Goal: Transaction & Acquisition: Purchase product/service

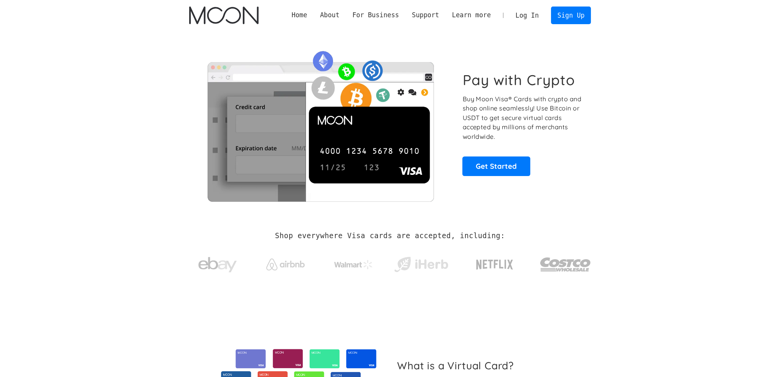
click at [286, 237] on h2 "Shop everywhere Visa cards are accepted, including:" at bounding box center [390, 236] width 230 height 8
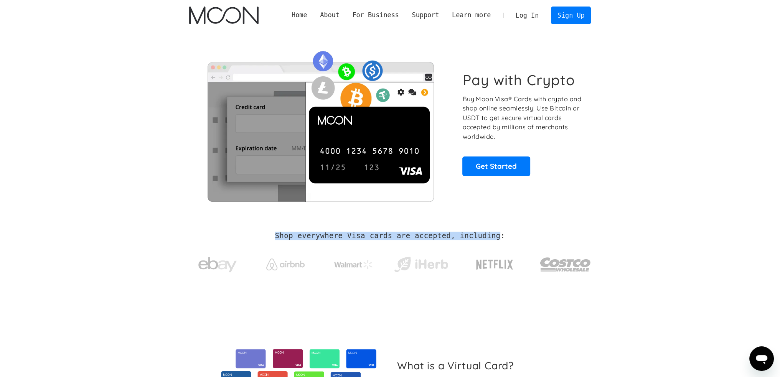
drag, startPoint x: 286, startPoint y: 237, endPoint x: 479, endPoint y: 237, distance: 192.6
click at [479, 237] on h2 "Shop everywhere Visa cards are accepted, including:" at bounding box center [390, 236] width 230 height 8
click at [480, 237] on h2 "Shop everywhere Visa cards are accepted, including:" at bounding box center [390, 236] width 230 height 8
drag, startPoint x: 480, startPoint y: 237, endPoint x: 322, endPoint y: 235, distance: 157.7
click at [327, 235] on h2 "Shop everywhere Visa cards are accepted, including:" at bounding box center [390, 236] width 230 height 8
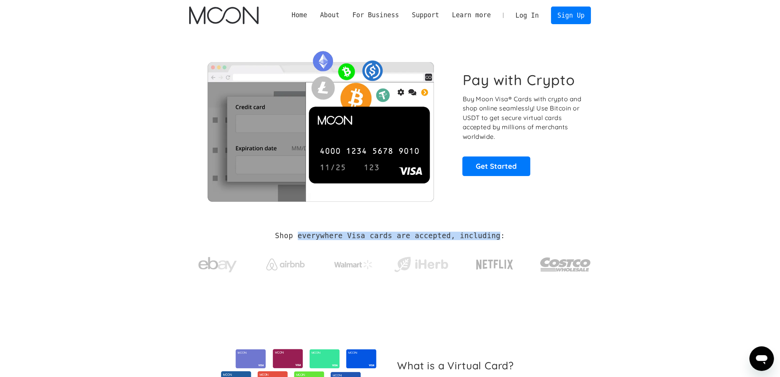
click at [322, 235] on h2 "Shop everywhere Visa cards are accepted, including:" at bounding box center [390, 236] width 230 height 8
drag, startPoint x: 322, startPoint y: 235, endPoint x: 335, endPoint y: 234, distance: 12.3
click at [322, 235] on h2 "Shop everywhere Visa cards are accepted, including:" at bounding box center [390, 236] width 230 height 8
click at [392, 236] on h2 "Shop everywhere Visa cards are accepted, including:" at bounding box center [390, 236] width 230 height 8
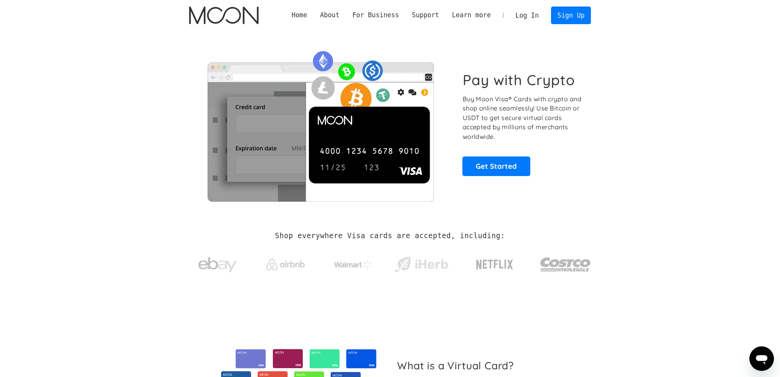
click at [468, 108] on p "Buy Moon Visa® Cards with crypto and shop online seamlessly! Use Bitcoin or USD…" at bounding box center [522, 117] width 120 height 47
drag, startPoint x: 468, startPoint y: 108, endPoint x: 520, endPoint y: 107, distance: 52.2
click at [520, 107] on p "Buy Moon Visa® Cards with crypto and shop online seamlessly! Use Bitcoin or USD…" at bounding box center [522, 117] width 120 height 47
click at [541, 107] on p "Buy Moon Visa® Cards with crypto and shop online seamlessly! Use Bitcoin or USD…" at bounding box center [522, 117] width 120 height 47
drag, startPoint x: 541, startPoint y: 107, endPoint x: 574, endPoint y: 128, distance: 39.7
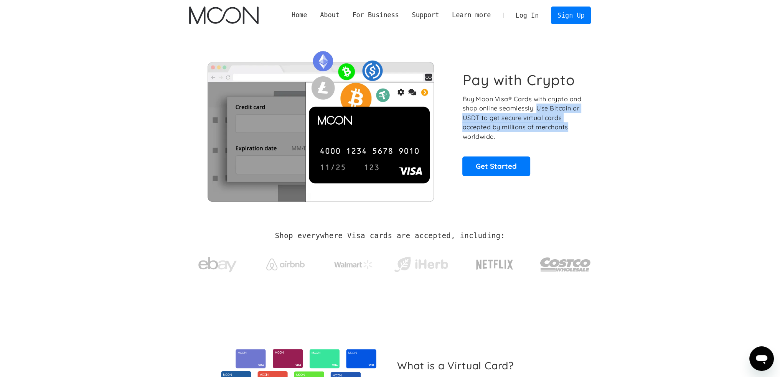
click at [570, 128] on p "Buy Moon Visa® Cards with crypto and shop online seamlessly! Use Bitcoin or USD…" at bounding box center [522, 117] width 120 height 47
click at [575, 128] on p "Buy Moon Visa® Cards with crypto and shop online seamlessly! Use Bitcoin or USD…" at bounding box center [522, 117] width 120 height 47
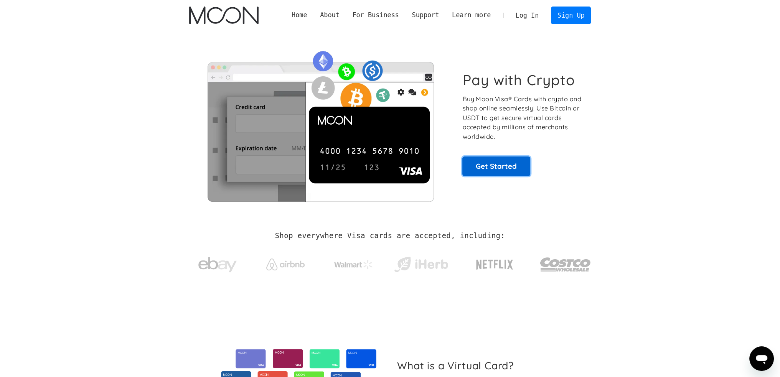
click at [485, 162] on link "Get Started" at bounding box center [496, 166] width 68 height 19
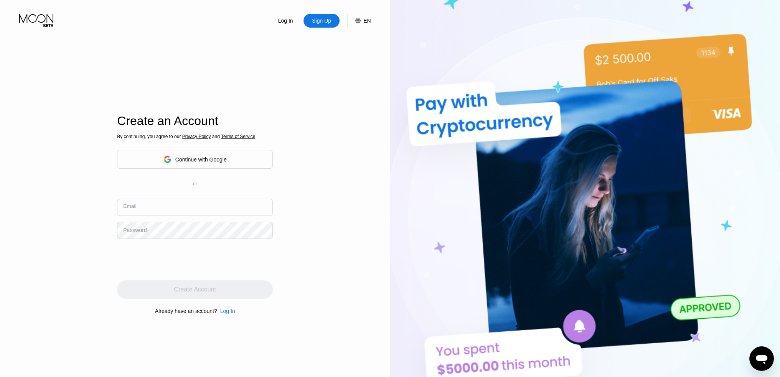
click at [148, 212] on input "text" at bounding box center [195, 207] width 156 height 17
click at [70, 210] on div "Log In Sign Up EN Language English Save Create an Account By continuing, you ag…" at bounding box center [195, 207] width 390 height 415
click at [203, 162] on div "Continue with Google" at bounding box center [200, 160] width 51 height 6
click at [175, 160] on div "Continue with Google" at bounding box center [200, 160] width 51 height 6
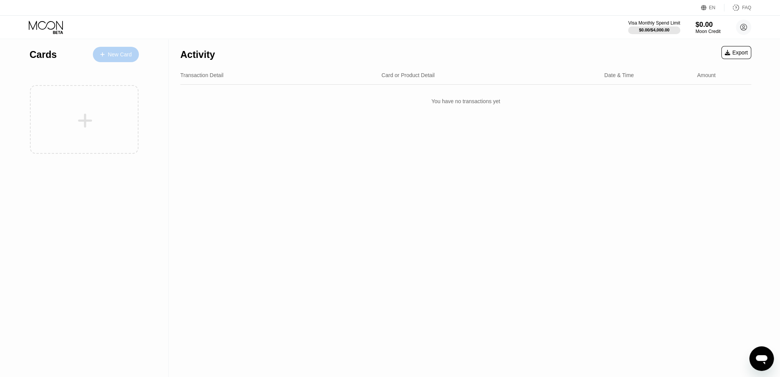
click at [114, 56] on div "New Card" at bounding box center [120, 54] width 24 height 7
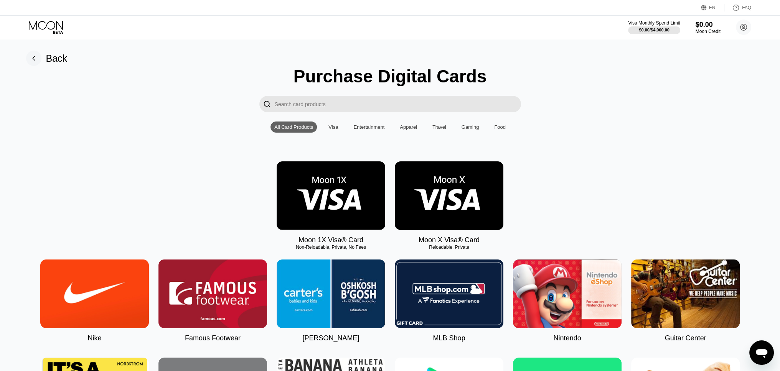
click at [331, 130] on div "Visa" at bounding box center [333, 127] width 10 height 6
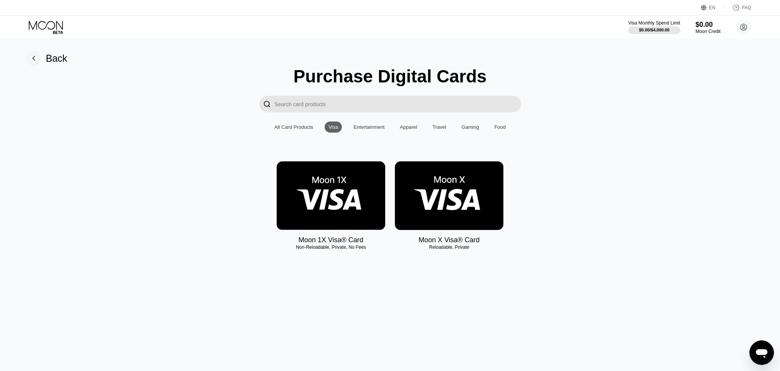
click at [330, 195] on img at bounding box center [331, 196] width 109 height 69
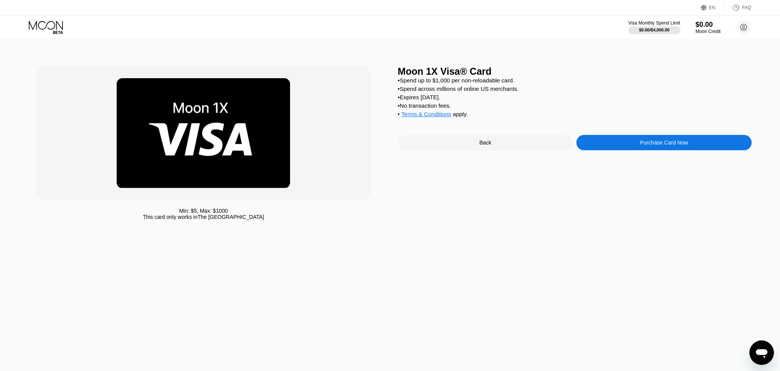
click at [409, 92] on div "• Spend across millions of online US merchants." at bounding box center [575, 89] width 354 height 7
drag, startPoint x: 409, startPoint y: 95, endPoint x: 527, endPoint y: 90, distance: 118.7
click at [527, 90] on div "• Spend across millions of online US merchants." at bounding box center [575, 89] width 354 height 7
click at [412, 101] on div "• Expires [DATE]." at bounding box center [575, 97] width 354 height 7
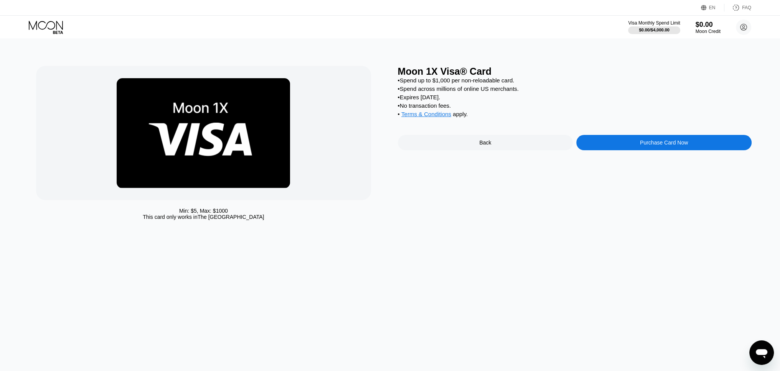
drag, startPoint x: 412, startPoint y: 102, endPoint x: 435, endPoint y: 101, distance: 23.4
click at [435, 101] on div "• Expires [DATE]." at bounding box center [575, 97] width 354 height 7
click at [405, 109] on div "• No transaction fees." at bounding box center [575, 105] width 354 height 7
drag, startPoint x: 405, startPoint y: 112, endPoint x: 447, endPoint y: 112, distance: 41.4
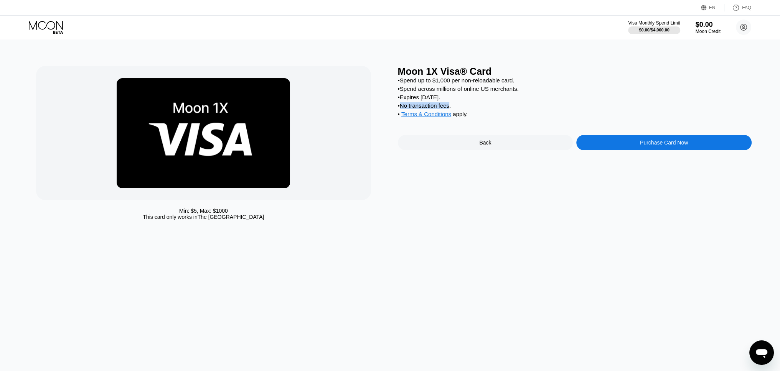
click at [447, 109] on div "• No transaction fees." at bounding box center [575, 105] width 354 height 7
click at [458, 109] on div "• No transaction fees." at bounding box center [575, 105] width 354 height 7
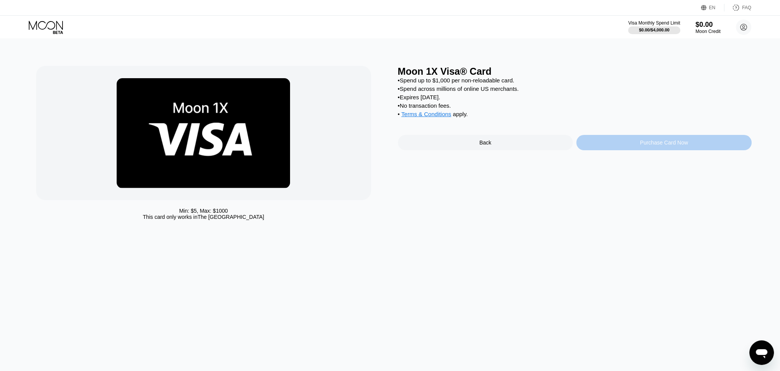
click at [628, 150] on div "Purchase Card Now" at bounding box center [663, 142] width 175 height 15
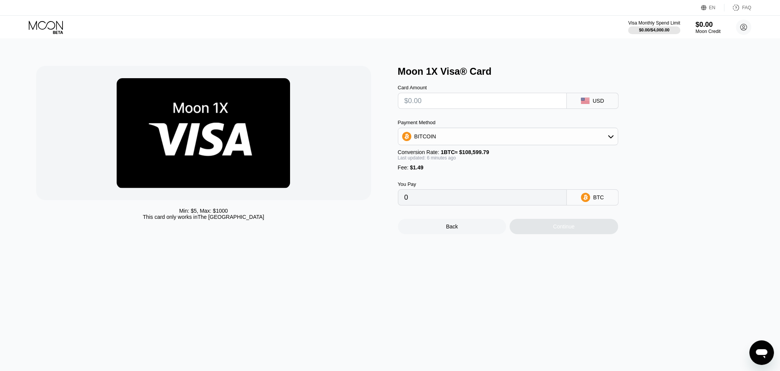
click at [522, 103] on input "text" at bounding box center [482, 100] width 156 height 15
type input "$2"
type input "0.00003216"
type input "$20"
type input "0.00019798"
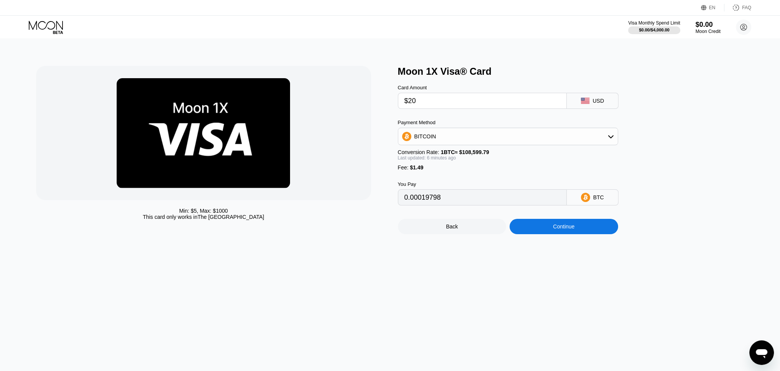
type input "$20"
click at [473, 135] on div "BITCOIN" at bounding box center [507, 136] width 219 height 15
click at [439, 173] on div "USDT on TRON" at bounding box center [508, 174] width 216 height 15
type input "21.71"
click at [714, 160] on div "Moon 1X Visa® Card Card Amount $20 USD Payment Method USDT on TRON Conversion R…" at bounding box center [575, 150] width 354 height 168
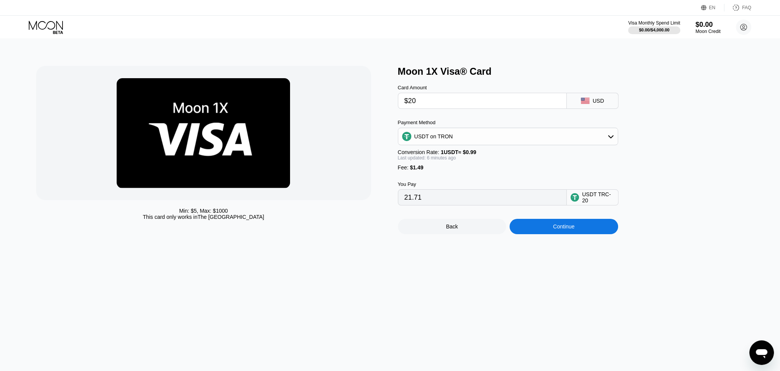
click at [448, 205] on input "21.71" at bounding box center [482, 197] width 156 height 15
click at [446, 204] on input "21.71" at bounding box center [482, 197] width 156 height 15
click at [559, 230] on div "Continue" at bounding box center [563, 227] width 21 height 6
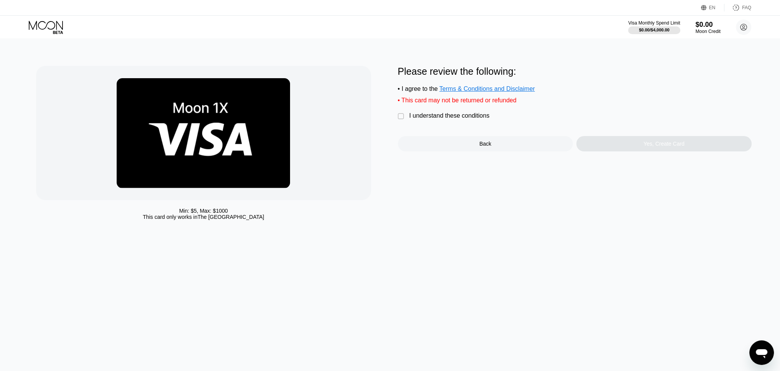
click at [418, 113] on div "Please review the following: • I agree to the Terms & Conditions and Disclaimer…" at bounding box center [575, 109] width 354 height 86
click at [419, 119] on div "I understand these conditions" at bounding box center [449, 115] width 80 height 7
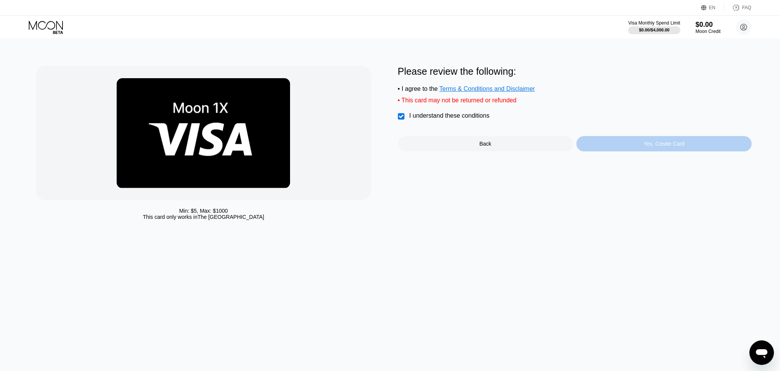
click at [624, 150] on div "Yes, Create Card" at bounding box center [663, 143] width 175 height 15
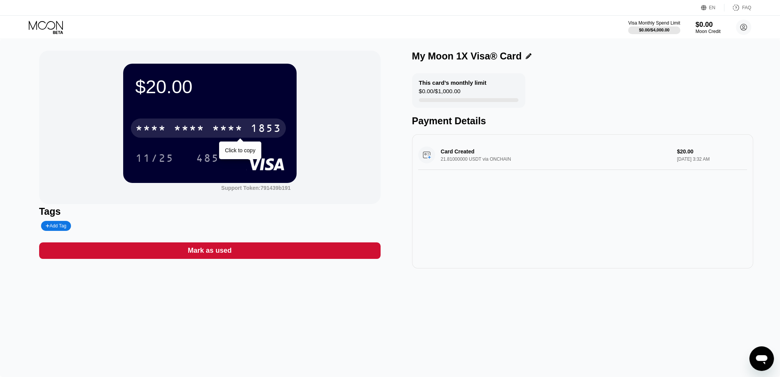
click at [257, 132] on div "1853" at bounding box center [266, 129] width 31 height 12
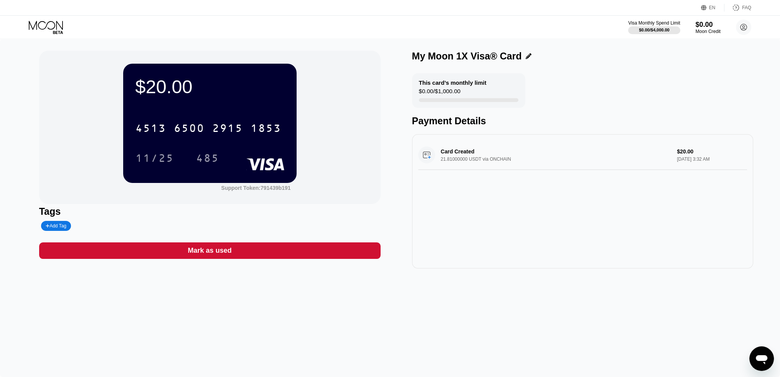
click at [213, 91] on div "$20.00" at bounding box center [209, 86] width 149 height 21
drag, startPoint x: 45, startPoint y: 24, endPoint x: 81, endPoint y: 18, distance: 37.0
click at [185, 23] on div "Visa Monthly Spend Limit $0.00 / $4,000.00 $0.00 Moon Credit [PERSON_NAME] [EMA…" at bounding box center [390, 27] width 780 height 23
click at [38, 19] on div "Visa Monthly Spend Limit $0.00 / $4,000.00 $0.00 Moon Credit [PERSON_NAME] [EMA…" at bounding box center [390, 27] width 780 height 23
click at [38, 28] on icon at bounding box center [47, 27] width 36 height 13
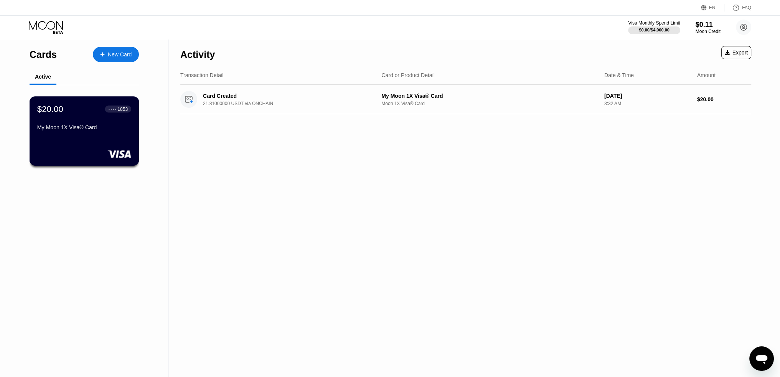
click at [128, 134] on div "My Moon 1X Visa® Card" at bounding box center [84, 128] width 94 height 9
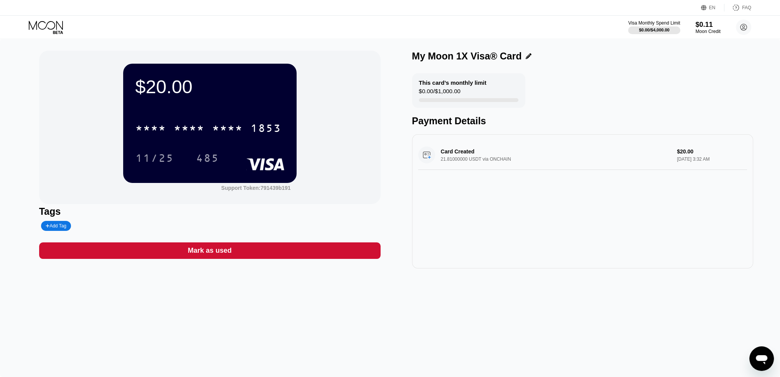
click at [761, 357] on icon "Open messaging window" at bounding box center [762, 359] width 12 height 9
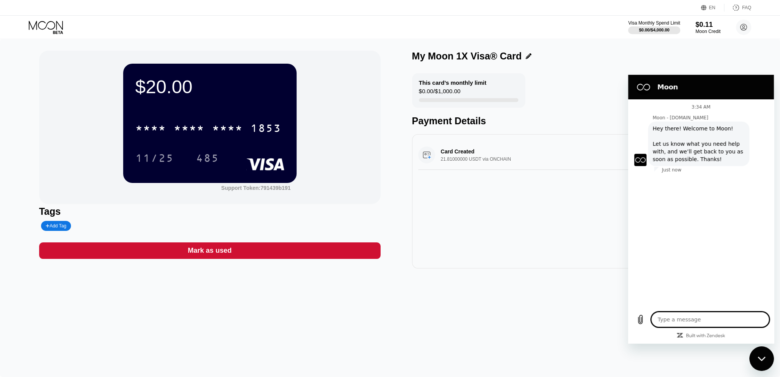
type textarea "x"
click at [677, 316] on textarea at bounding box center [710, 319] width 118 height 15
click at [679, 194] on input "Description" at bounding box center [708, 198] width 107 height 16
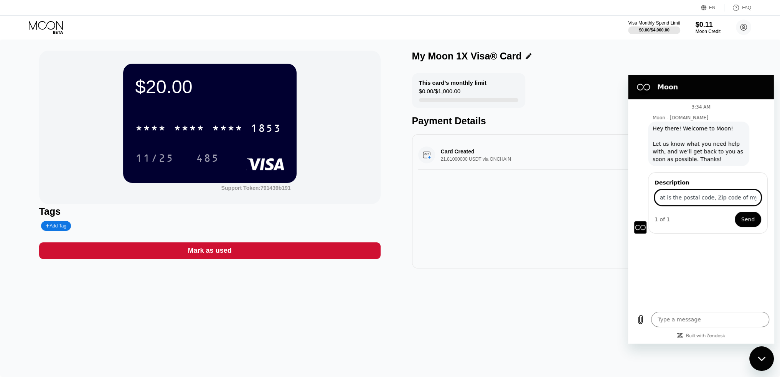
scroll to position [0, 11]
type input "What is the postal code, Zip code of my card?"
click at [735, 212] on button "Send" at bounding box center [748, 219] width 26 height 15
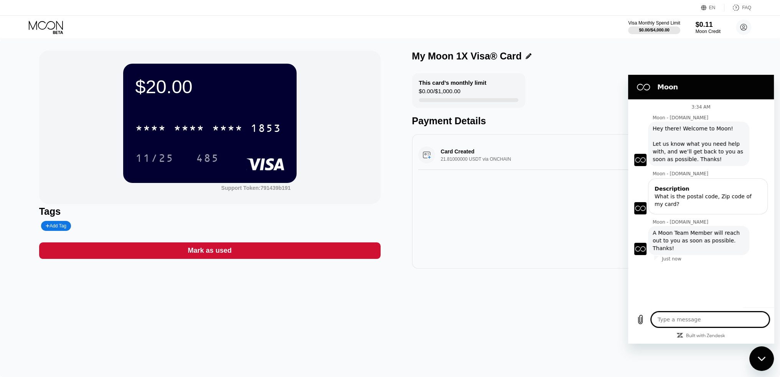
click at [556, 293] on div "$20.00 * * * * * * * * * * * * 1853 11/25 485 Support Token: 791439b191 Tags Ad…" at bounding box center [390, 208] width 780 height 338
click at [757, 368] on div "Close messaging window" at bounding box center [761, 358] width 23 height 23
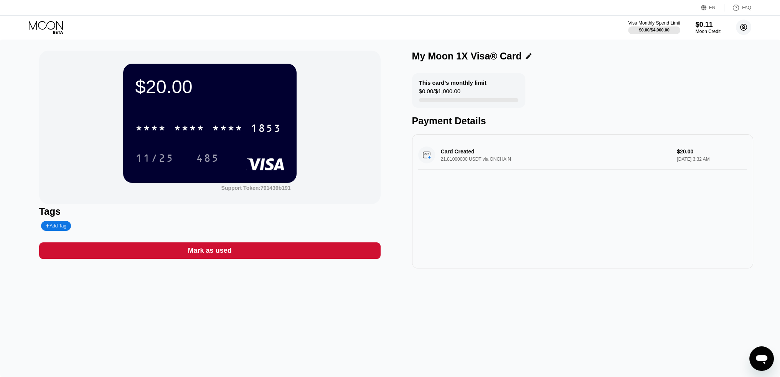
click at [745, 27] on circle at bounding box center [743, 27] width 15 height 15
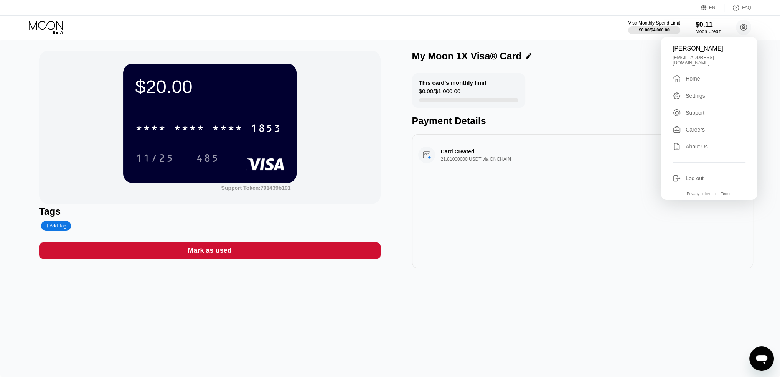
click at [704, 74] on div " Home" at bounding box center [709, 78] width 73 height 9
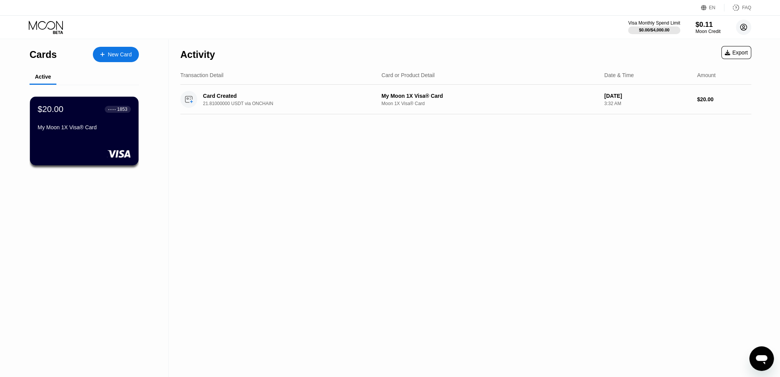
click at [745, 29] on circle at bounding box center [743, 27] width 15 height 15
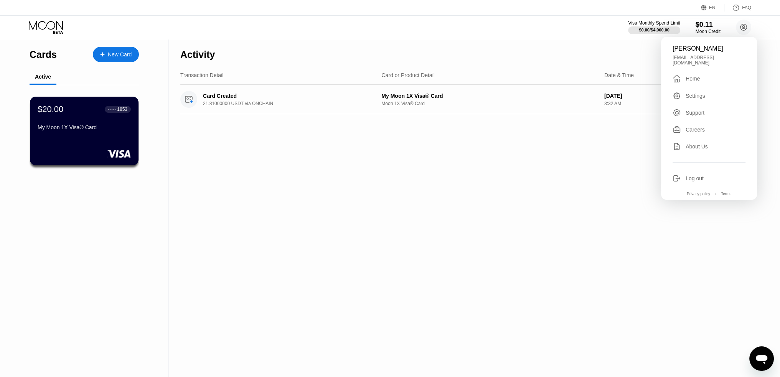
click at [703, 95] on div "Settings" at bounding box center [696, 96] width 20 height 6
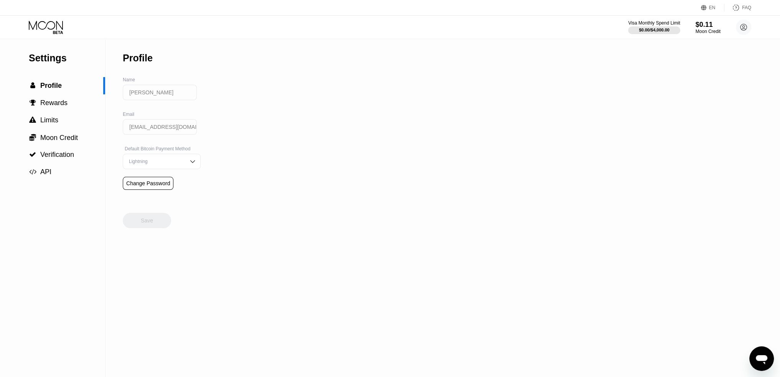
click at [176, 164] on div "Lightning" at bounding box center [156, 161] width 58 height 5
click at [164, 195] on div "On-Chain" at bounding box center [161, 192] width 69 height 5
click at [148, 224] on div "Save" at bounding box center [147, 220] width 12 height 7
click at [61, 111] on div " Rewards" at bounding box center [52, 102] width 105 height 17
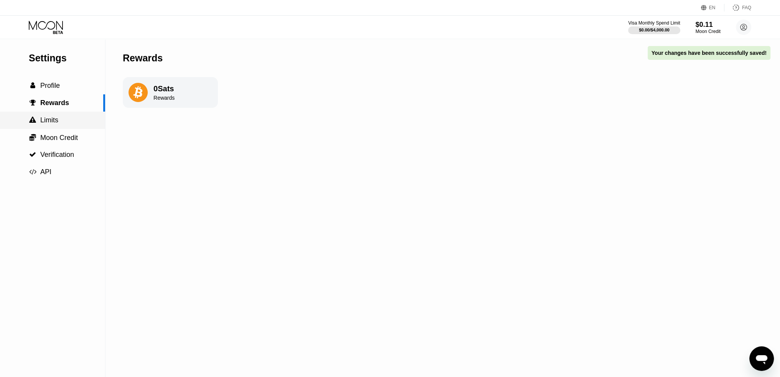
click at [60, 123] on div " Limits" at bounding box center [52, 120] width 105 height 8
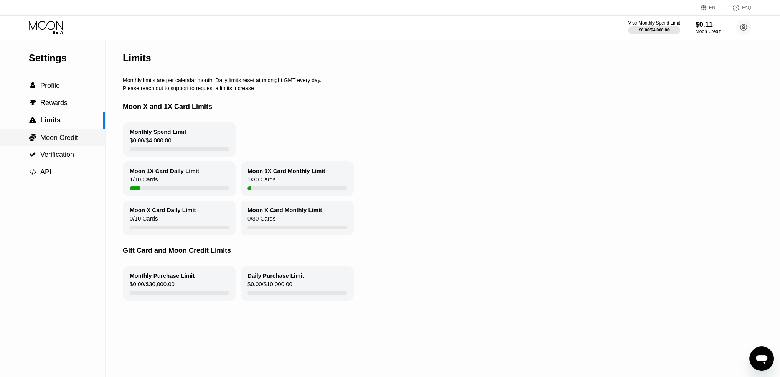
click at [59, 136] on span "Moon Credit" at bounding box center [59, 138] width 38 height 8
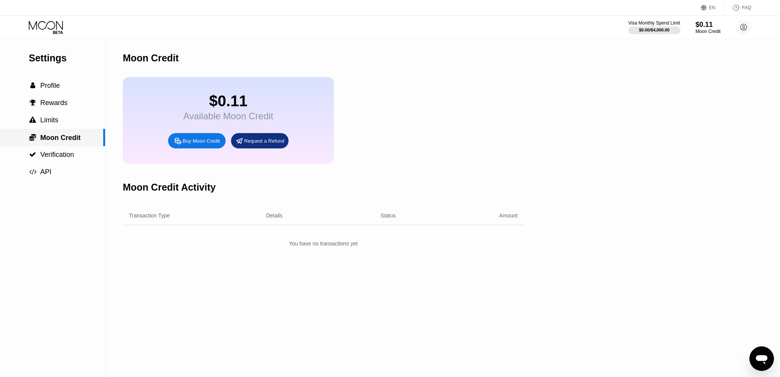
click at [60, 157] on span "Verification" at bounding box center [57, 155] width 34 height 8
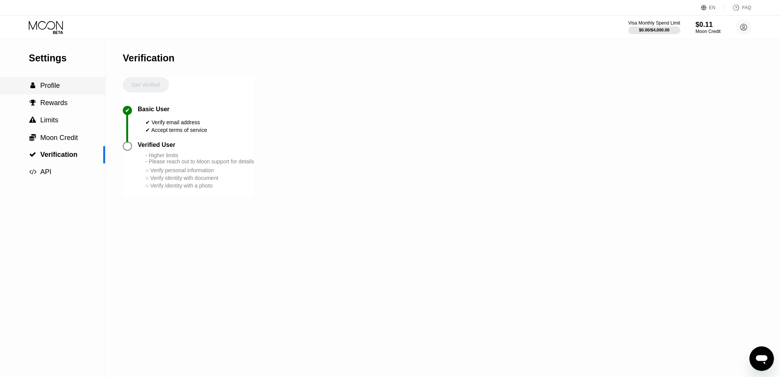
click at [62, 90] on div " Profile" at bounding box center [52, 86] width 105 height 8
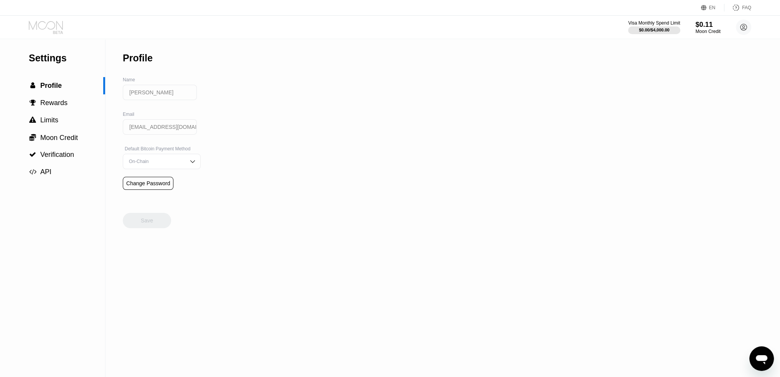
click at [40, 27] on icon at bounding box center [47, 27] width 36 height 13
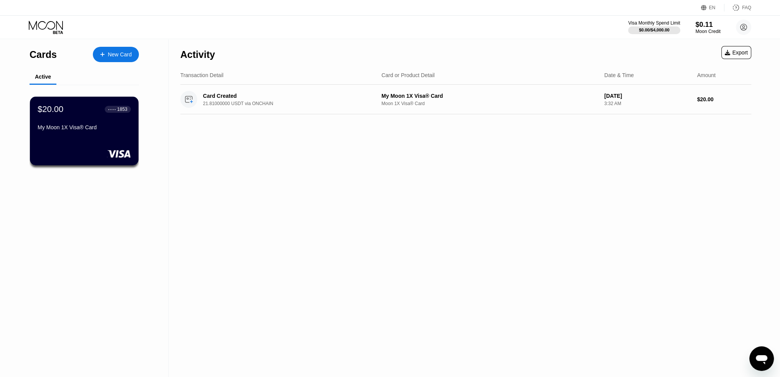
click at [122, 110] on div "1853" at bounding box center [122, 109] width 10 height 5
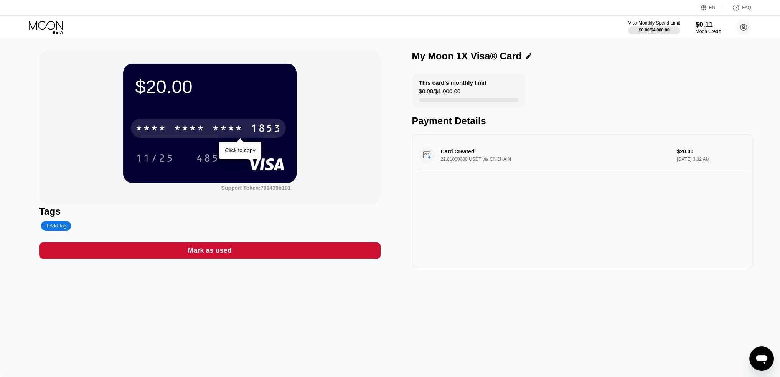
click at [255, 131] on div "1853" at bounding box center [266, 129] width 31 height 12
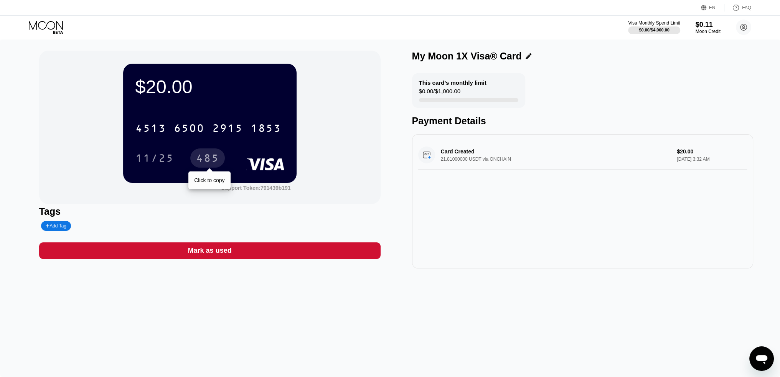
click at [200, 160] on div "485" at bounding box center [207, 159] width 23 height 12
click at [266, 163] on rect at bounding box center [265, 164] width 38 height 12
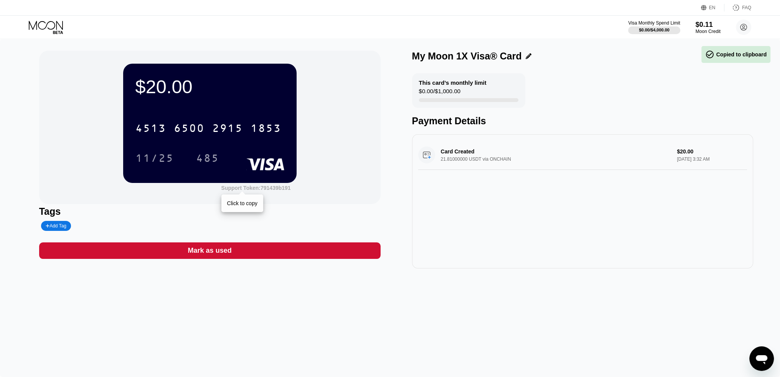
click at [272, 191] on div "Support Token: 791439b191" at bounding box center [255, 188] width 69 height 6
click at [513, 241] on div "Card Created 21.81000000 USDT via ONCHAIN $20.00 Sep 26, 2025 3:32 AM" at bounding box center [582, 201] width 341 height 134
click at [768, 356] on div "Open messaging window" at bounding box center [761, 358] width 23 height 23
type textarea "x"
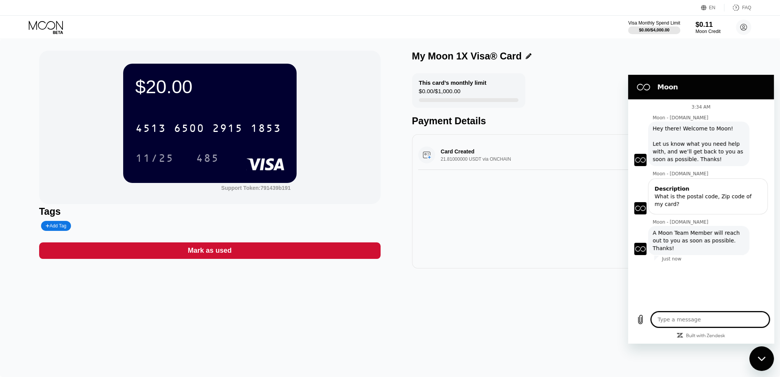
click at [701, 313] on textarea at bounding box center [710, 319] width 118 height 15
type textarea "o"
type textarea "x"
type textarea "ok"
type textarea "x"
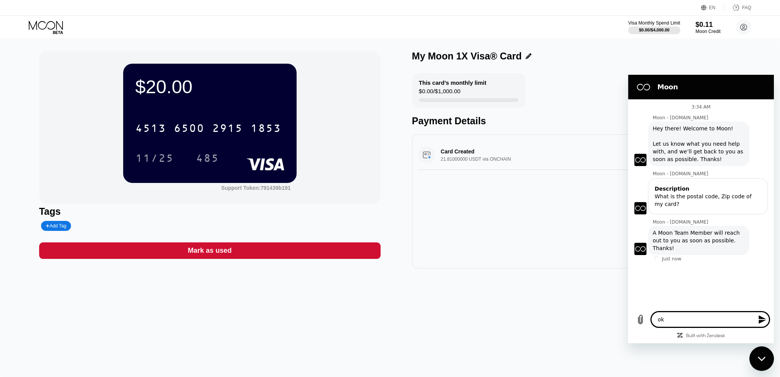
type textarea "ok"
type textarea "x"
type textarea "ok w"
type textarea "x"
type textarea "ok wa"
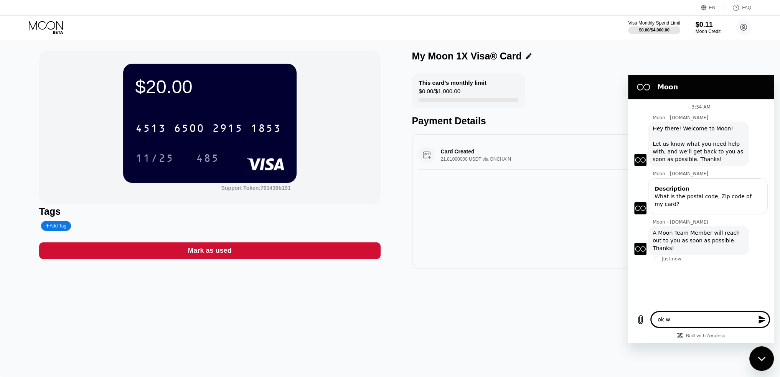
type textarea "x"
type textarea "ok wat"
type textarea "x"
type textarea "ok wati"
type textarea "x"
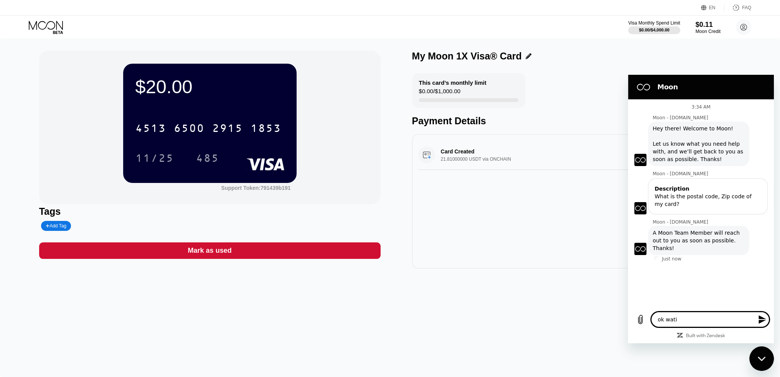
type textarea "ok wat"
type textarea "x"
type textarea "ok wa"
type textarea "x"
type textarea "ok wai"
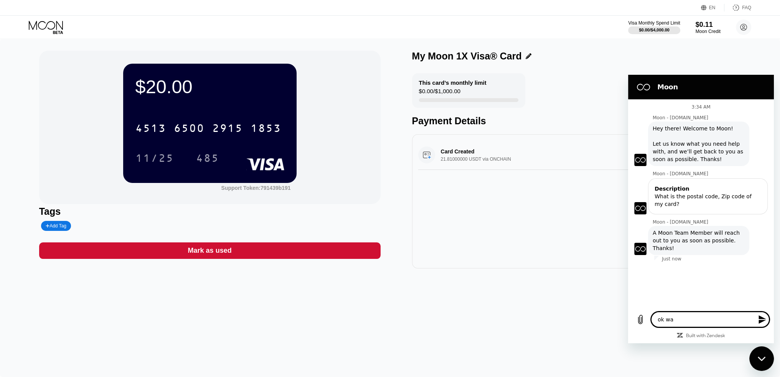
type textarea "x"
type textarea "ok wait"
type textarea "x"
type textarea "ok waiti"
type textarea "x"
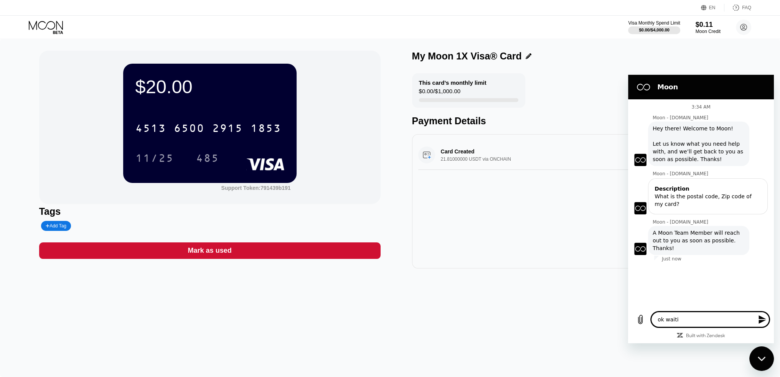
type textarea "ok waitin"
type textarea "x"
type textarea "ok waiting"
type textarea "x"
click at [528, 323] on div "$20.00 4513 6500 2915 1853 11/25 485 Support Token: 791439b191 Tags Add Tag Mar…" at bounding box center [390, 208] width 780 height 338
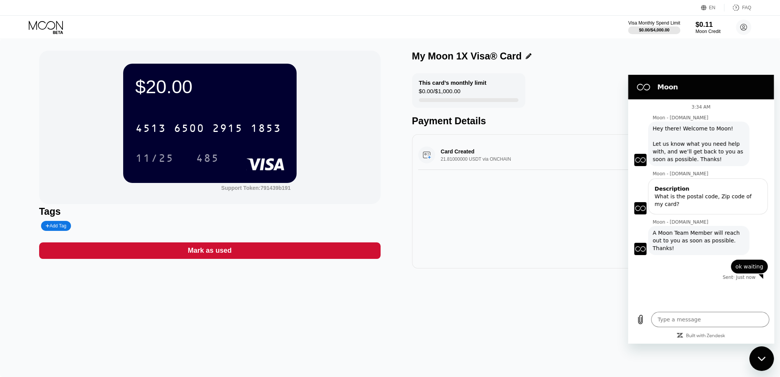
click at [760, 366] on div "Close messaging window" at bounding box center [761, 358] width 23 height 23
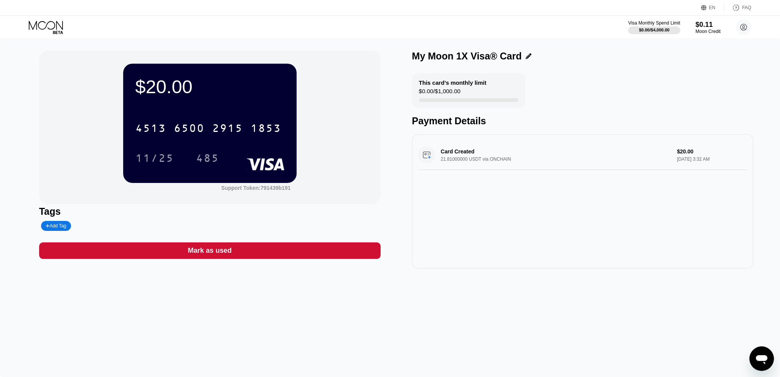
click at [435, 102] on div at bounding box center [468, 100] width 99 height 4
drag, startPoint x: 435, startPoint y: 102, endPoint x: 423, endPoint y: 84, distance: 21.6
click at [423, 84] on div "This card’s monthly limit $0.00 / $1,000.00" at bounding box center [468, 90] width 113 height 35
click at [423, 84] on div "This card’s monthly limit" at bounding box center [453, 82] width 68 height 7
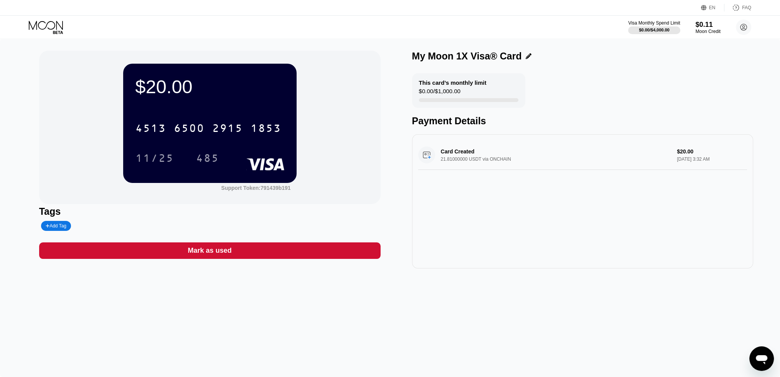
drag, startPoint x: 423, startPoint y: 84, endPoint x: 497, endPoint y: 98, distance: 74.9
click at [497, 98] on div "This card’s monthly limit $0.00 / $1,000.00" at bounding box center [468, 90] width 113 height 35
click at [526, 56] on icon at bounding box center [529, 56] width 6 height 6
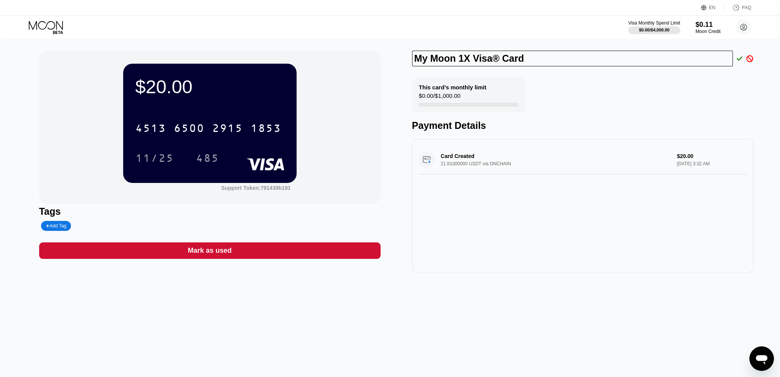
click at [738, 56] on icon at bounding box center [740, 58] width 6 height 7
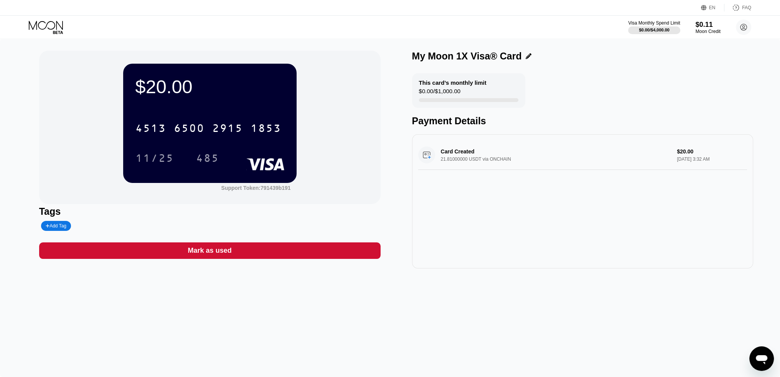
click at [484, 256] on div "Card Created 21.81000000 USDT via ONCHAIN $20.00 Sep 26, 2025 3:32 AM" at bounding box center [582, 201] width 341 height 134
click at [350, 313] on div "$20.00 4513 6500 2915 1853 11/25 485 Support Token: 791439b191 Tags Add Tag Mar…" at bounding box center [390, 208] width 780 height 338
click at [152, 284] on div "$20.00 4513 6500 2915 1853 11/25 485 Support Token: 791439b191 Tags Add Tag Mar…" at bounding box center [390, 208] width 780 height 338
drag, startPoint x: 503, startPoint y: 0, endPoint x: 336, endPoint y: 295, distance: 339.0
click at [336, 295] on div "$20.00 4513 6500 2915 1853 11/25 485 Support Token: 791439b191 Tags Add Tag Mar…" at bounding box center [390, 208] width 780 height 338
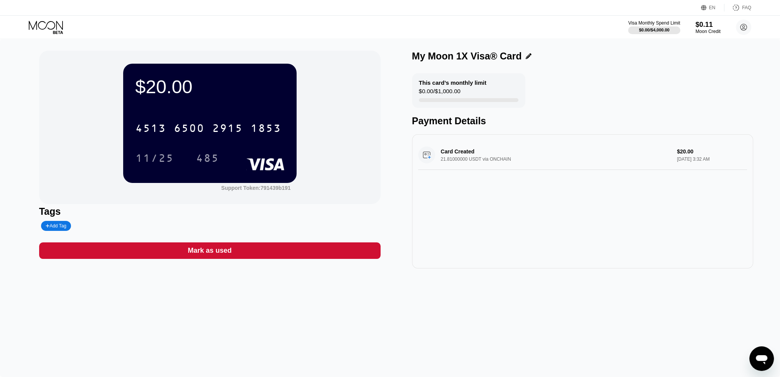
click at [237, 135] on div "2915" at bounding box center [227, 129] width 31 height 12
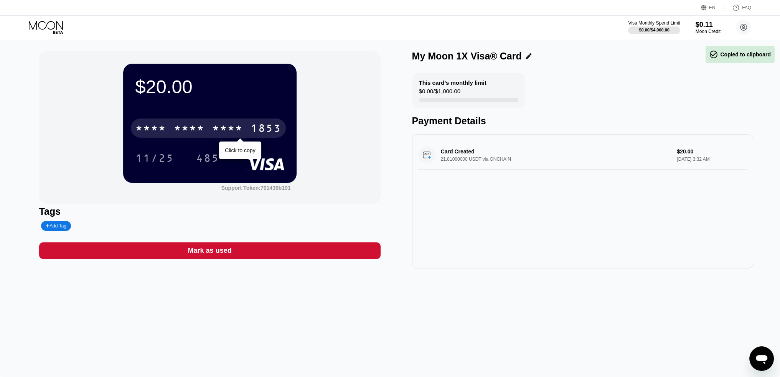
click at [237, 135] on div "* * * *" at bounding box center [227, 129] width 31 height 12
click at [237, 135] on div "2915" at bounding box center [227, 129] width 31 height 12
click at [237, 135] on div "* * * *" at bounding box center [227, 129] width 31 height 12
click at [272, 134] on div "1853" at bounding box center [266, 129] width 31 height 12
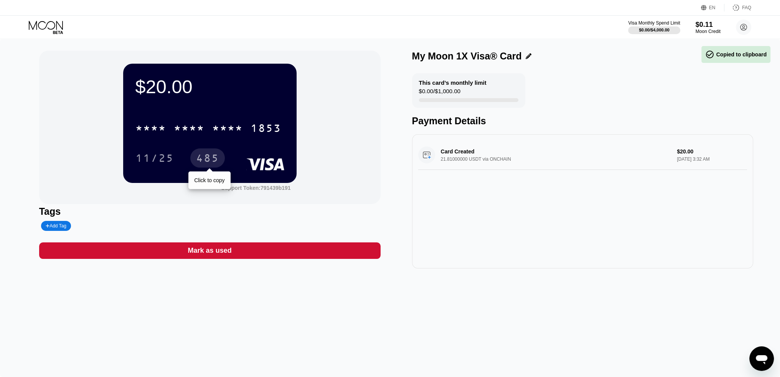
click at [204, 157] on div "485" at bounding box center [207, 159] width 23 height 12
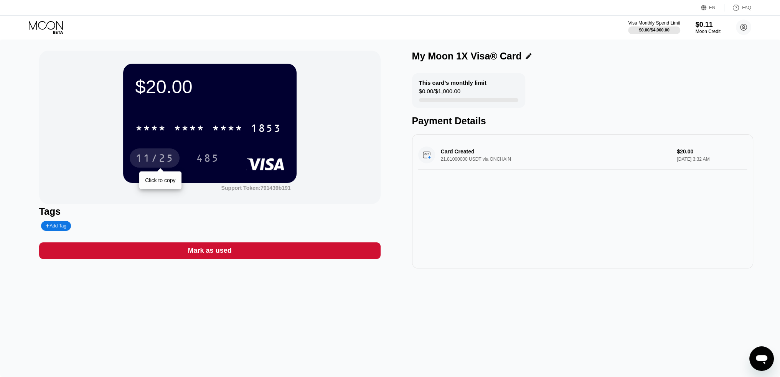
click at [146, 158] on div "11/25" at bounding box center [154, 159] width 38 height 12
click at [275, 162] on rect at bounding box center [265, 164] width 38 height 12
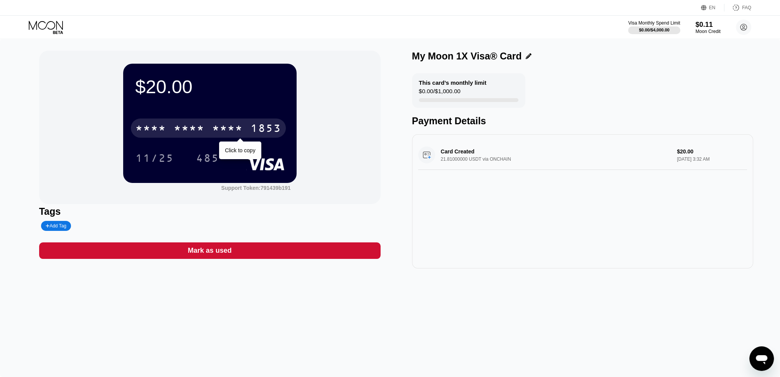
click at [229, 132] on div "* * * *" at bounding box center [227, 129] width 31 height 12
drag, startPoint x: 129, startPoint y: 132, endPoint x: 289, endPoint y: 130, distance: 159.2
click at [259, 130] on div "$20.00 4513 6500 2915 1853 Click to copy 11/25 485" at bounding box center [209, 123] width 173 height 119
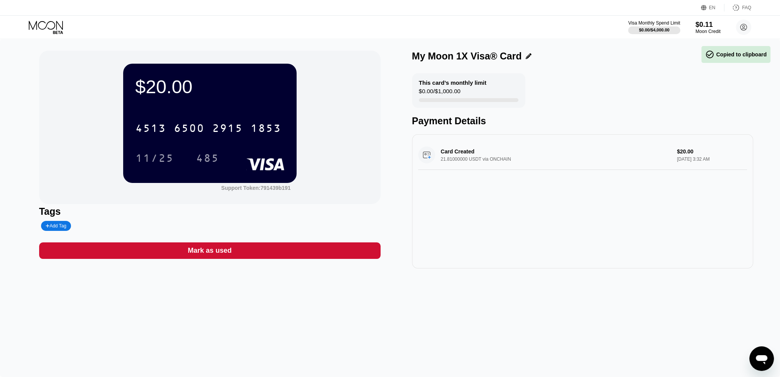
drag, startPoint x: 320, startPoint y: 130, endPoint x: 339, endPoint y: 131, distance: 19.2
click at [345, 131] on div "$20.00 4513 6500 2915 1853 11/25 485 Support Token: 791439b191" at bounding box center [209, 127] width 341 height 153
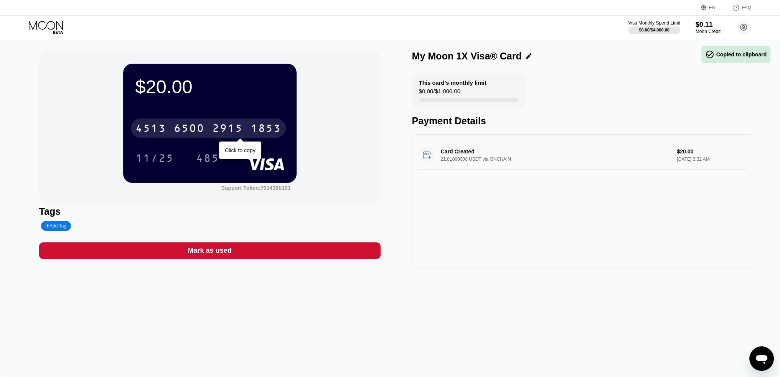
click at [275, 130] on div "1853" at bounding box center [266, 129] width 31 height 12
click at [166, 132] on div "* * * *" at bounding box center [150, 129] width 31 height 12
click at [172, 129] on div "4513 6500 2915 1853" at bounding box center [208, 128] width 155 height 19
click at [238, 120] on div "* * * * * * * * * * * * 1853" at bounding box center [208, 128] width 155 height 19
drag, startPoint x: 130, startPoint y: 128, endPoint x: 164, endPoint y: 128, distance: 33.8
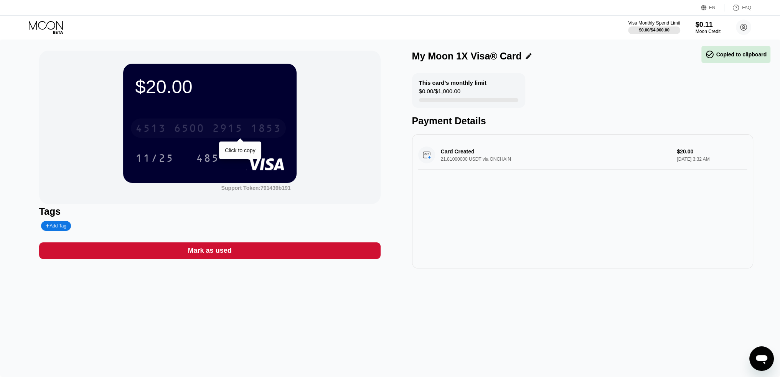
click at [164, 128] on div "4513 6500 2915 1853" at bounding box center [208, 128] width 155 height 19
click at [163, 129] on div "* * * *" at bounding box center [150, 129] width 31 height 12
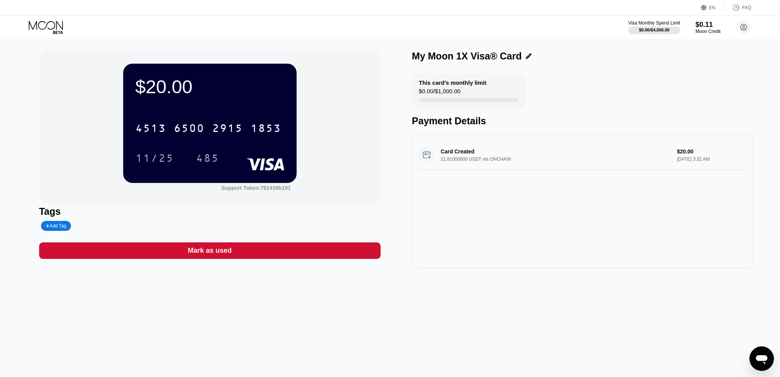
click at [763, 357] on icon "Open messaging window" at bounding box center [762, 359] width 12 height 9
type textarea "x"
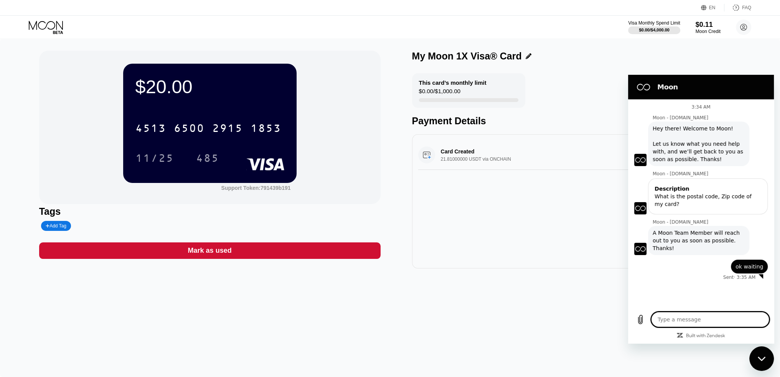
click at [719, 315] on textarea at bounding box center [710, 319] width 118 height 15
type textarea "?"
type textarea "x"
type textarea "?"
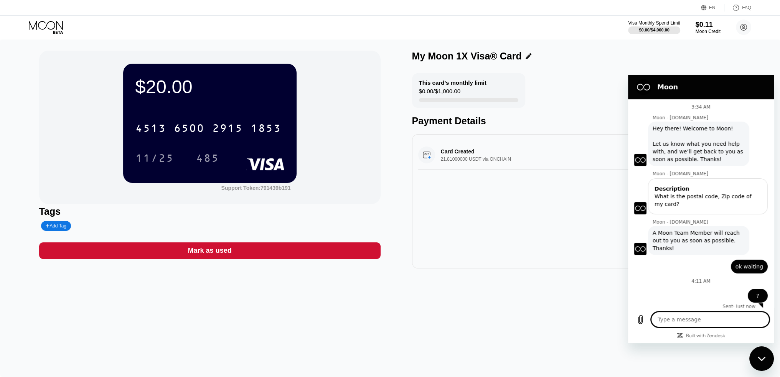
type textarea "x"
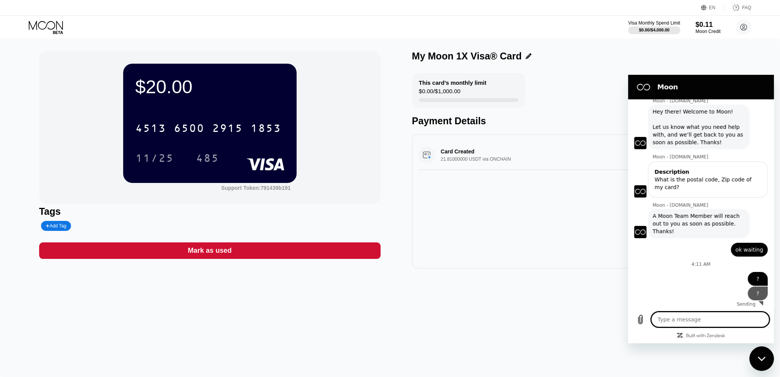
type textarea "?"
type textarea "x"
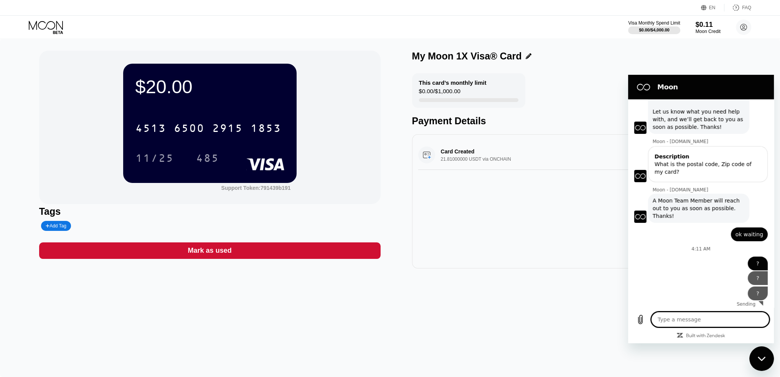
type textarea "?"
type textarea "x"
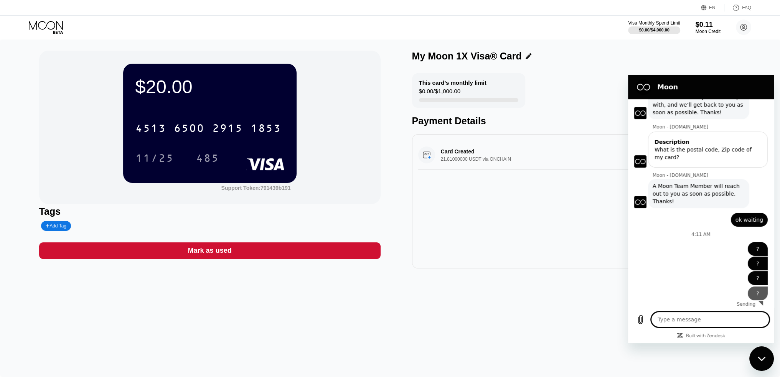
type textarea "?"
type textarea "x"
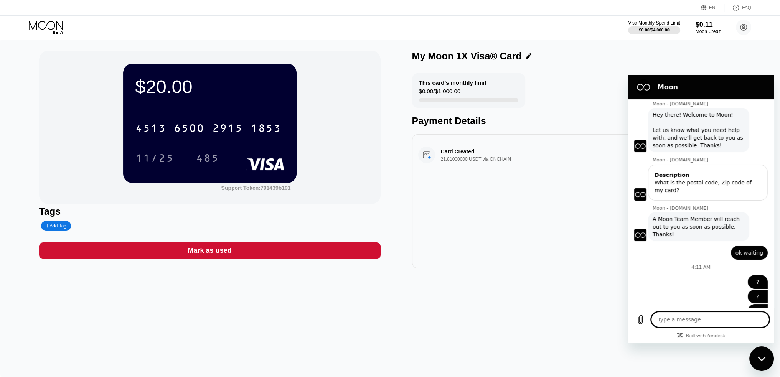
scroll to position [62, 0]
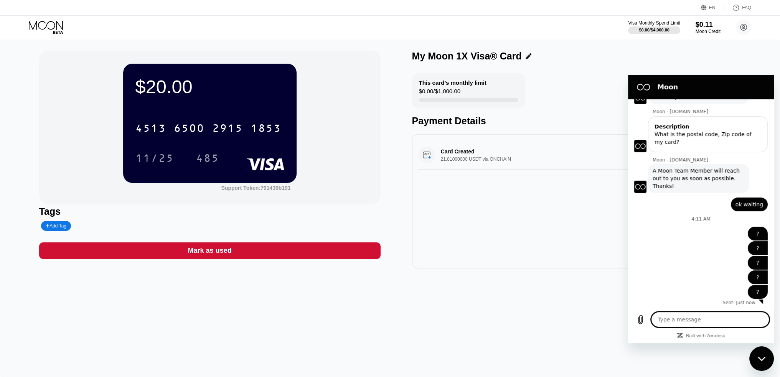
click at [759, 358] on icon "Close messaging window" at bounding box center [761, 358] width 8 height 4
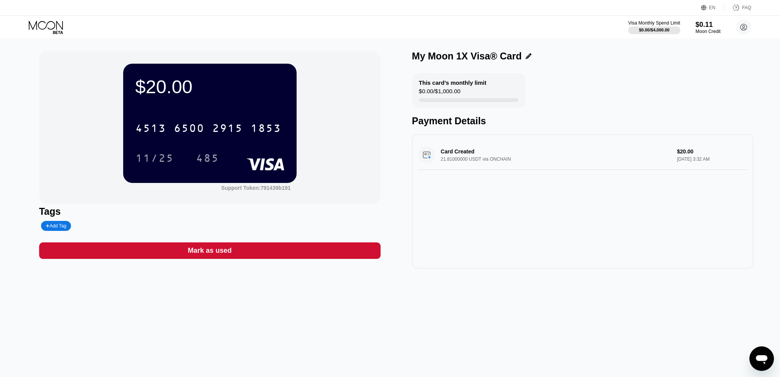
click at [617, 314] on div "$20.00 4513 6500 2915 1853 11/25 485 Support Token: 791439b191 Tags Add Tag Mar…" at bounding box center [390, 208] width 780 height 338
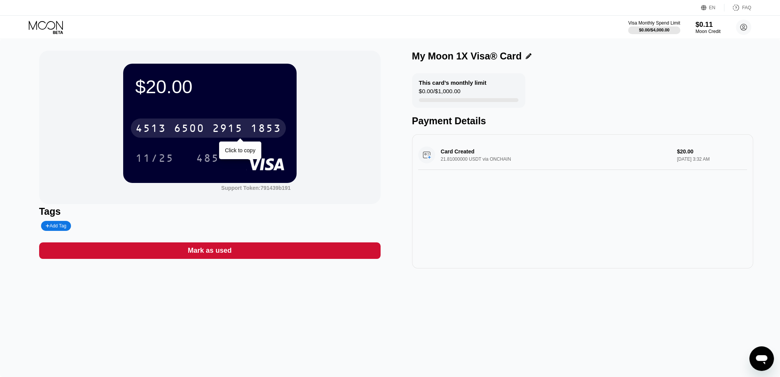
drag, startPoint x: 266, startPoint y: 157, endPoint x: 143, endPoint y: 132, distance: 124.6
click at [143, 132] on div "$20.00 4513 6500 2915 1853 Click to copy 11/25 485" at bounding box center [209, 123] width 173 height 119
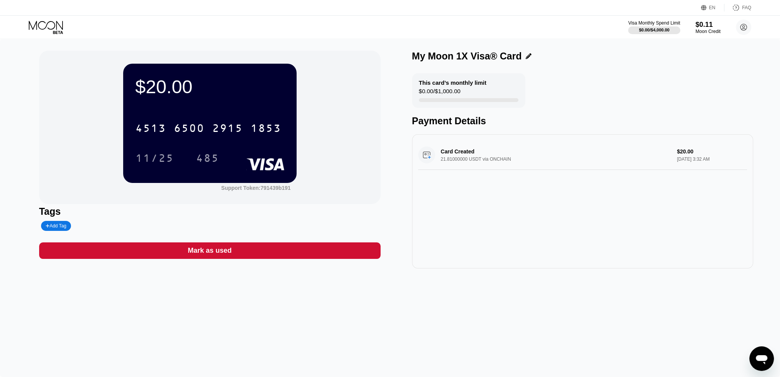
drag, startPoint x: 121, startPoint y: 129, endPoint x: 226, endPoint y: 167, distance: 111.2
click at [226, 167] on div "$20.00 4513 6500 2915 1853 11/25 485 Support Token: 791439b191" at bounding box center [209, 127] width 341 height 153
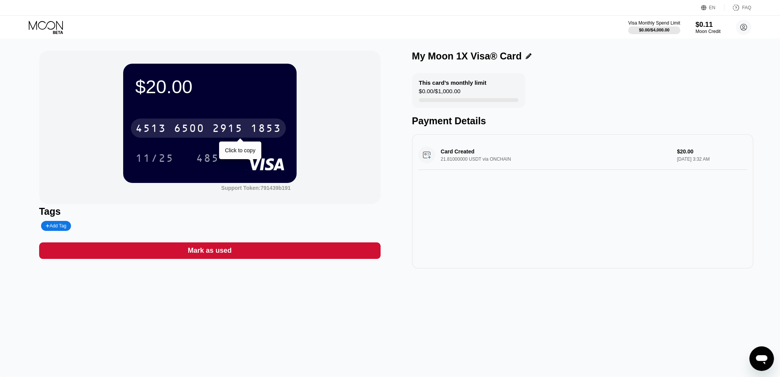
click at [201, 135] on div "6500" at bounding box center [189, 129] width 31 height 12
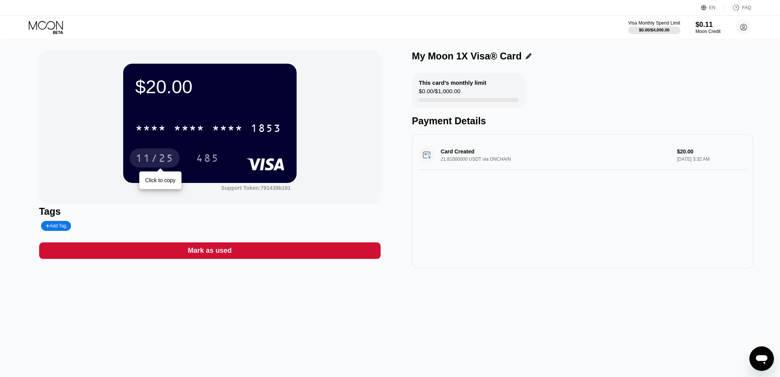
click at [145, 153] on div "11/25" at bounding box center [155, 157] width 50 height 19
click at [221, 165] on div "485" at bounding box center [207, 157] width 35 height 19
drag, startPoint x: 345, startPoint y: 343, endPoint x: 358, endPoint y: 330, distance: 19.5
click at [345, 343] on div "$20.00 * * * * * * * * * * * * 1853 11/25 485 Support Token: 791439b191 Tags Ad…" at bounding box center [390, 208] width 780 height 338
type textarea "x"
